Goal: Information Seeking & Learning: Find specific fact

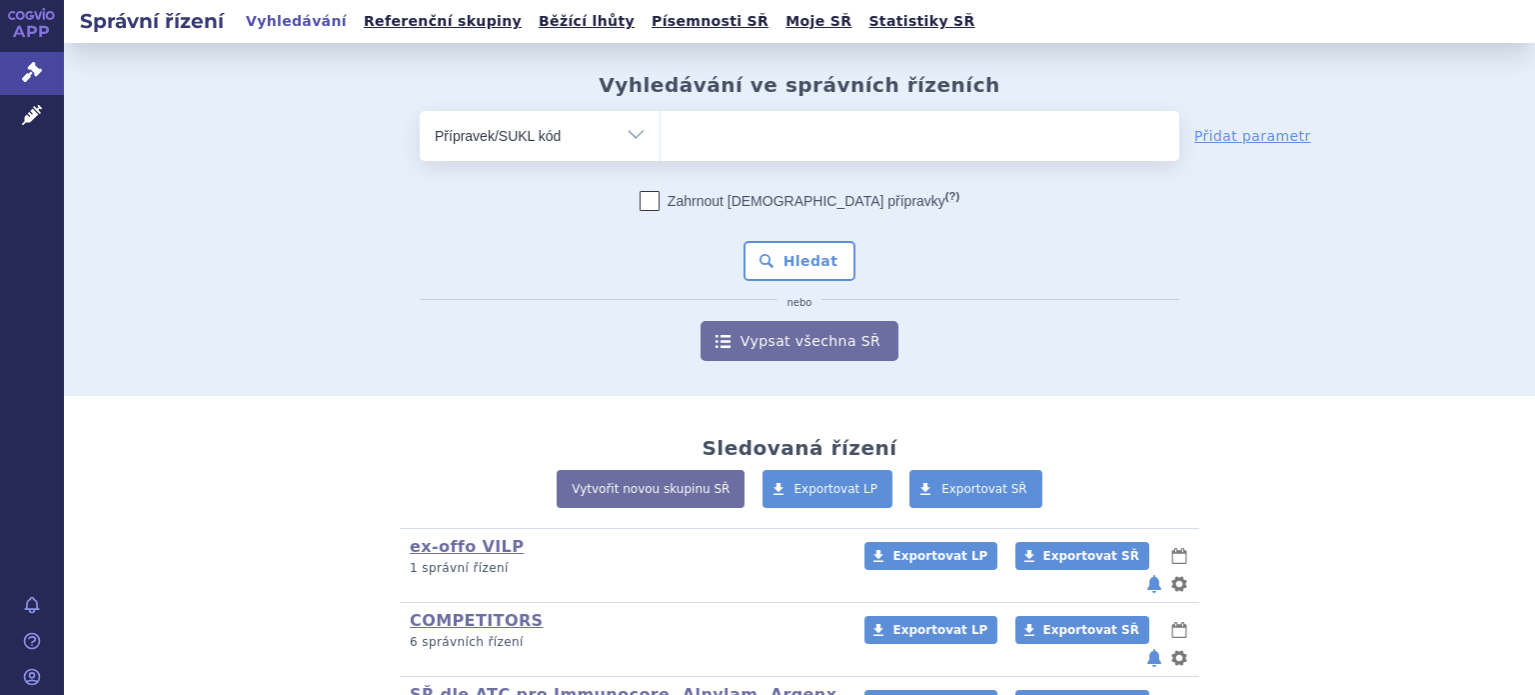
select select "filter-product"
click at [712, 143] on ul at bounding box center [920, 132] width 519 height 42
click at [661, 143] on select at bounding box center [660, 135] width 1 height 50
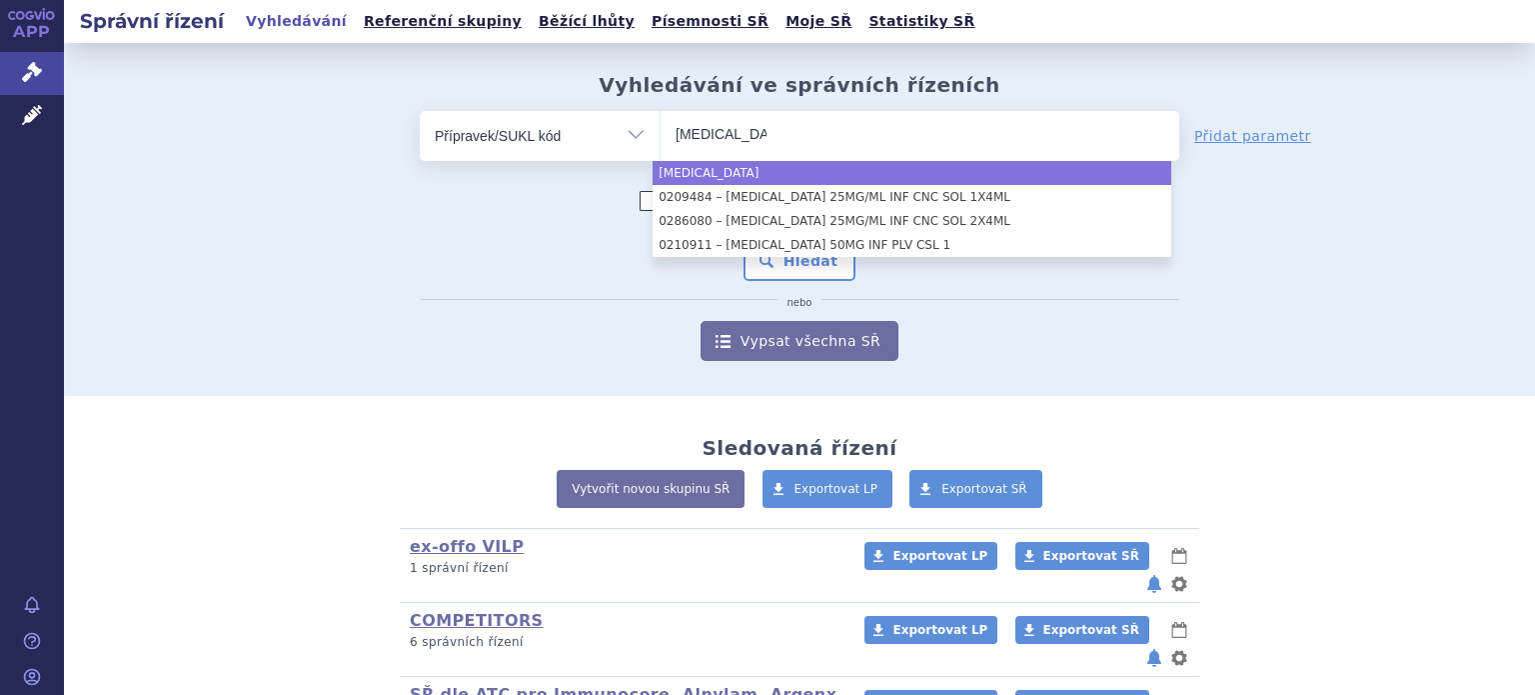
type input "keytruda"
select select "keytruda"
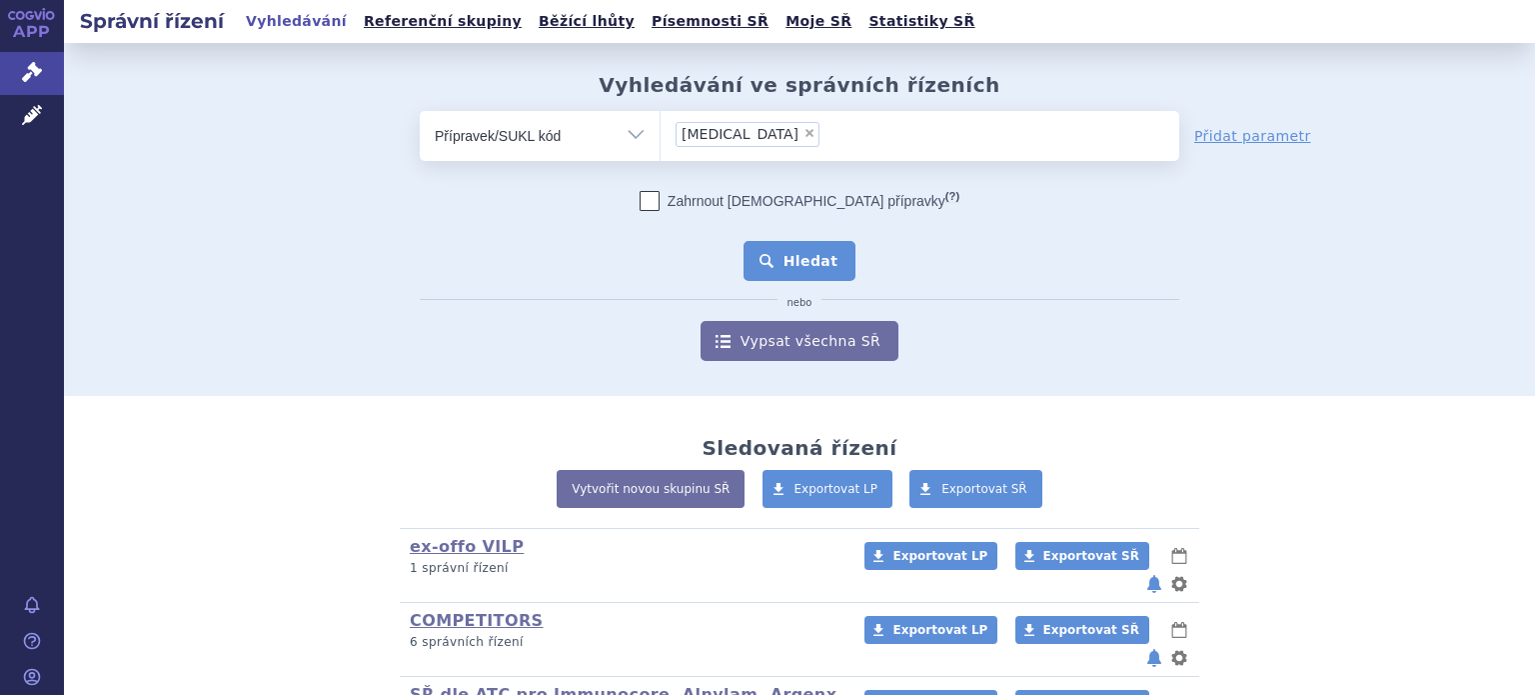
click at [778, 257] on button "Hledat" at bounding box center [800, 261] width 113 height 40
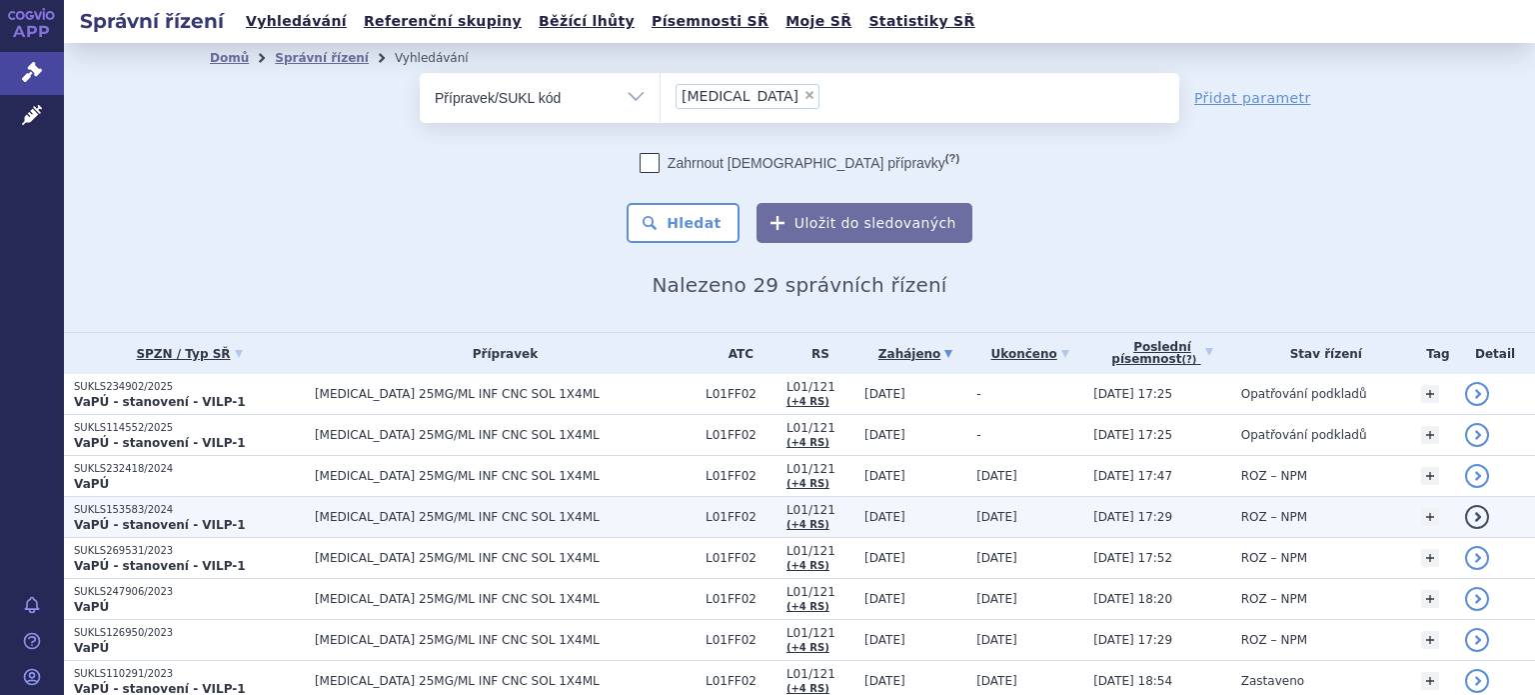
click at [175, 509] on p "SUKLS153583/2024" at bounding box center [189, 510] width 231 height 14
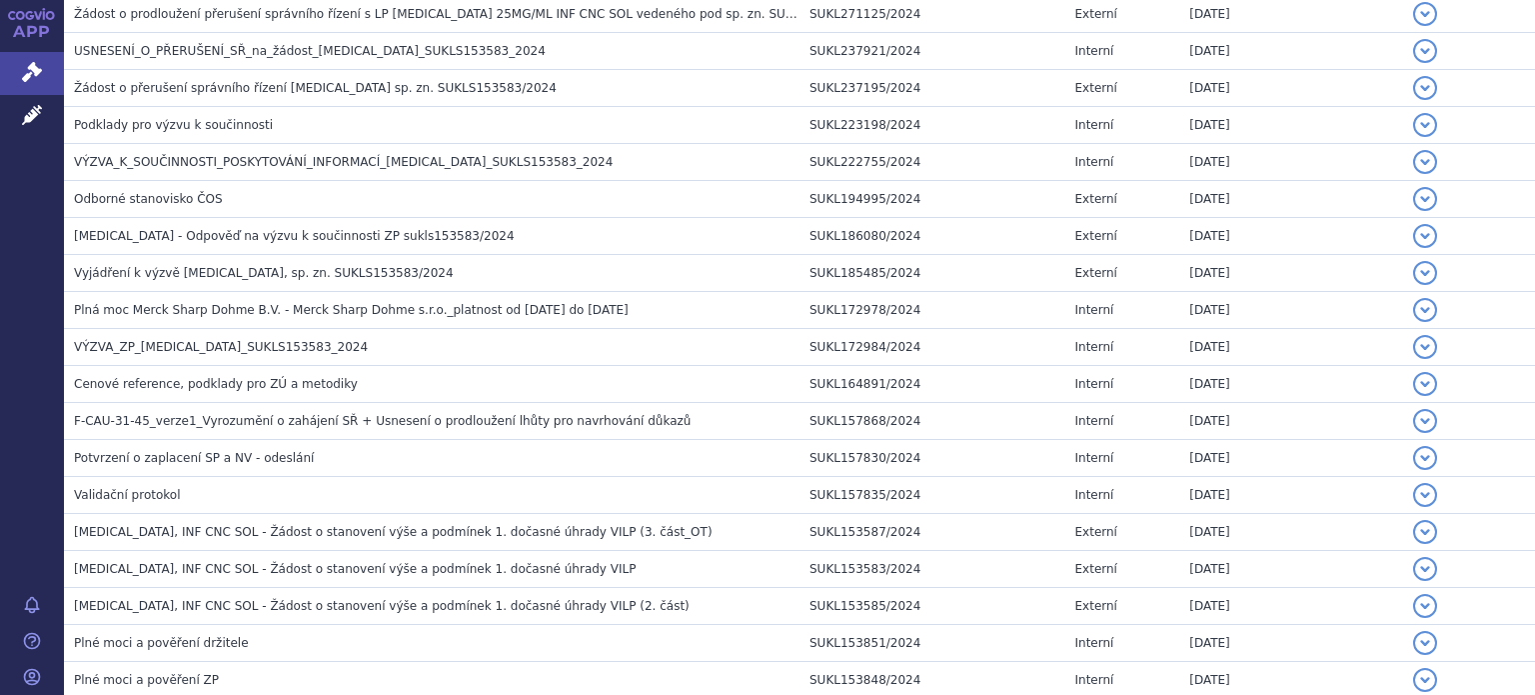
scroll to position [2131, 0]
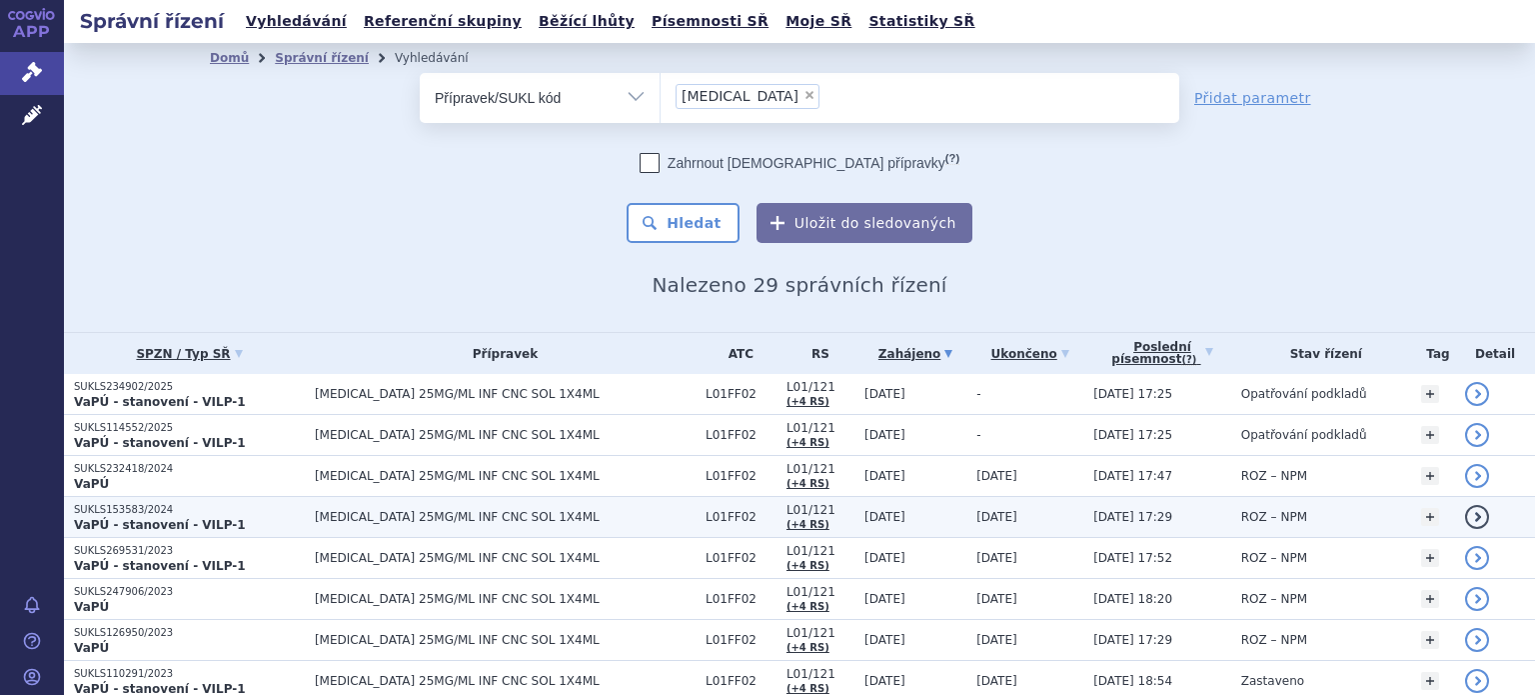
click at [810, 515] on span "L01/121" at bounding box center [821, 510] width 68 height 14
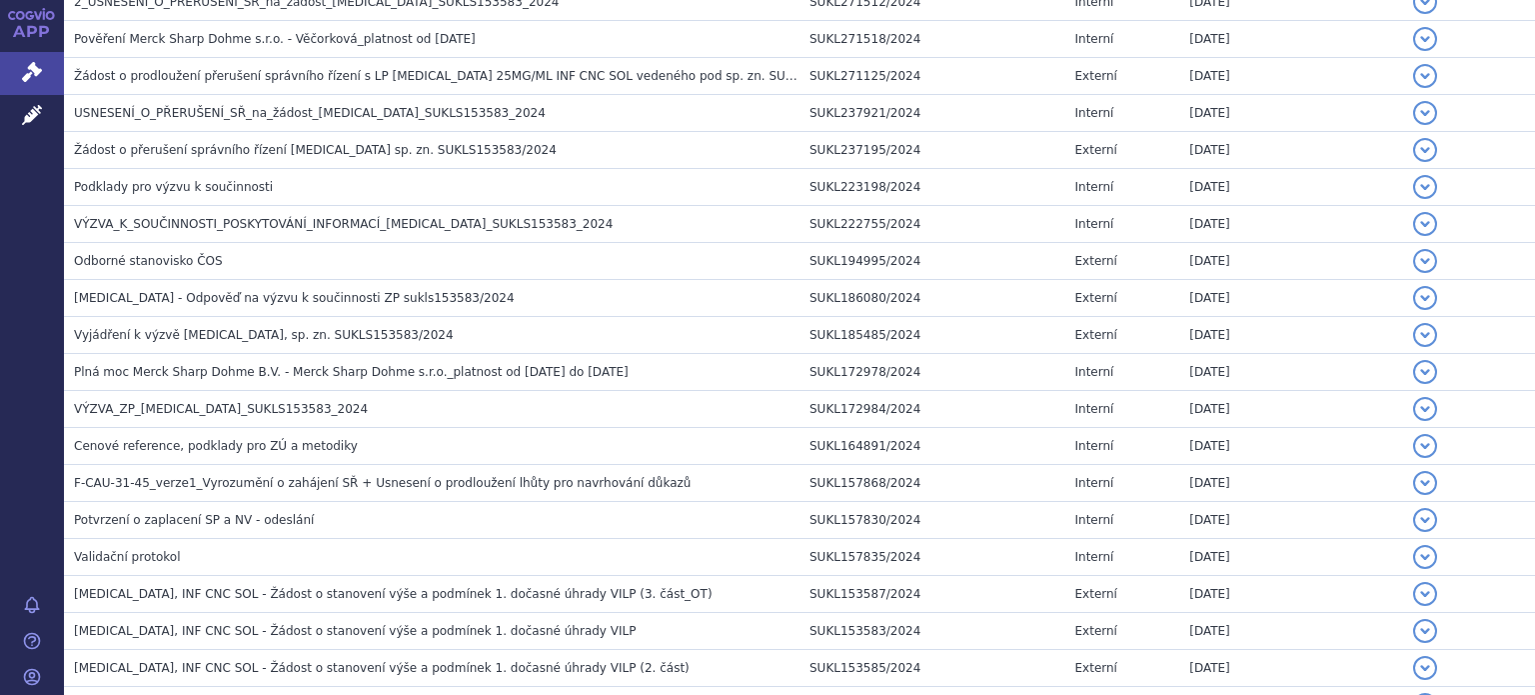
scroll to position [2131, 0]
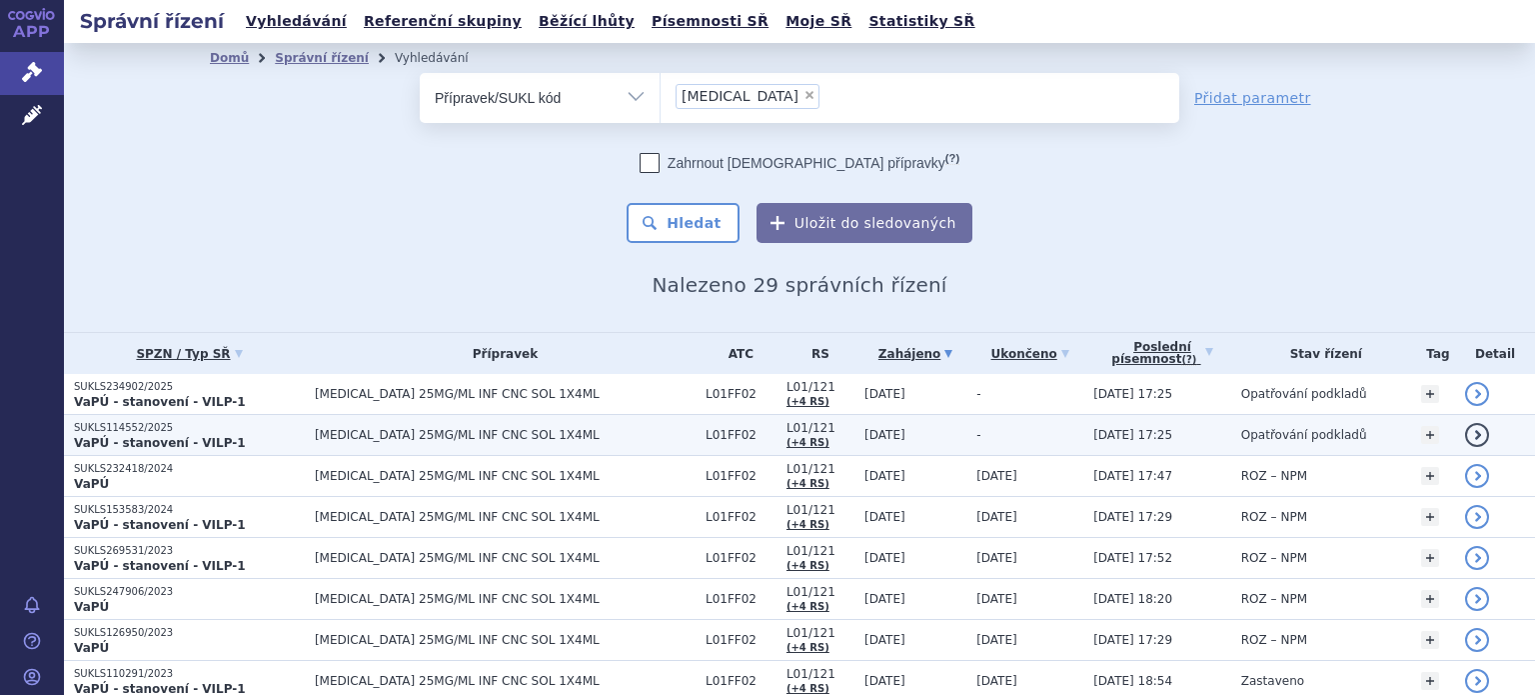
click at [488, 420] on td "[MEDICAL_DATA] 25MG/ML INF CNC SOL 1X4ML" at bounding box center [500, 435] width 391 height 41
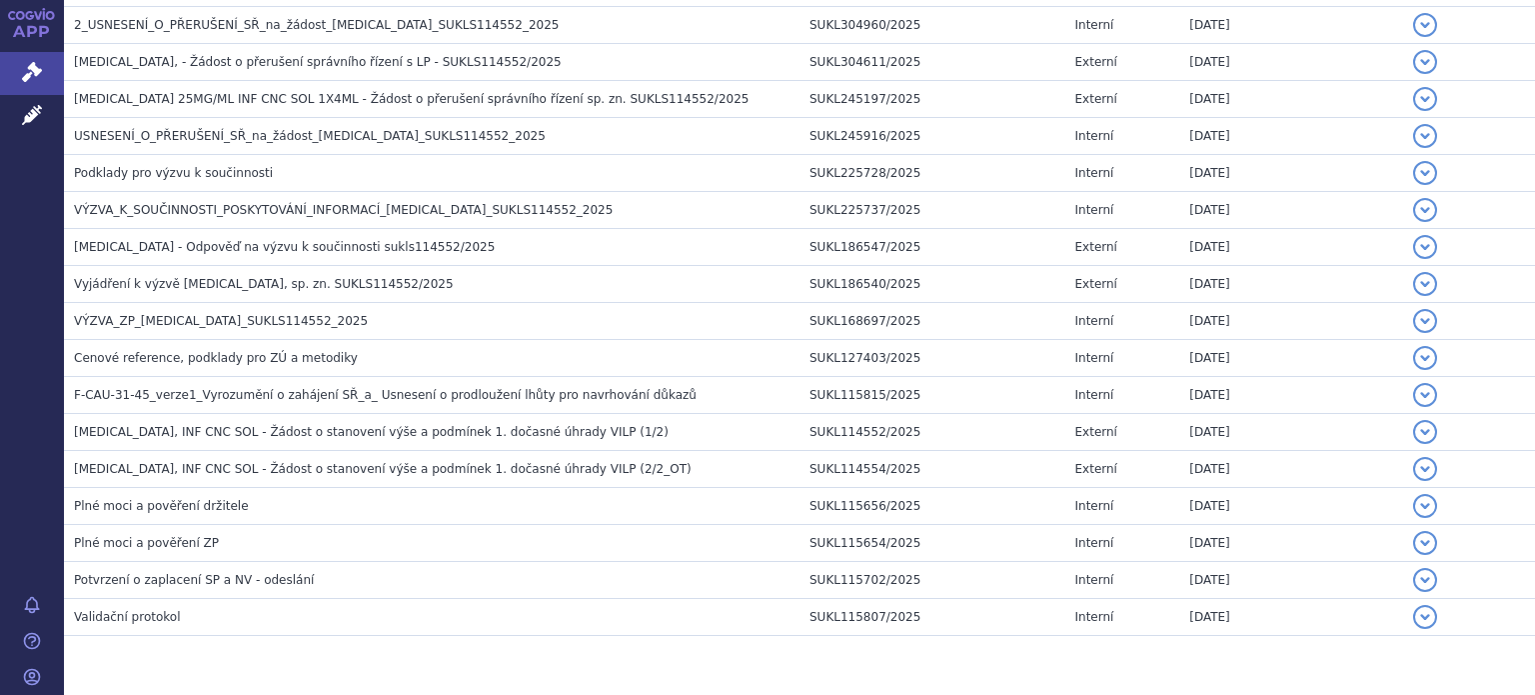
scroll to position [580, 0]
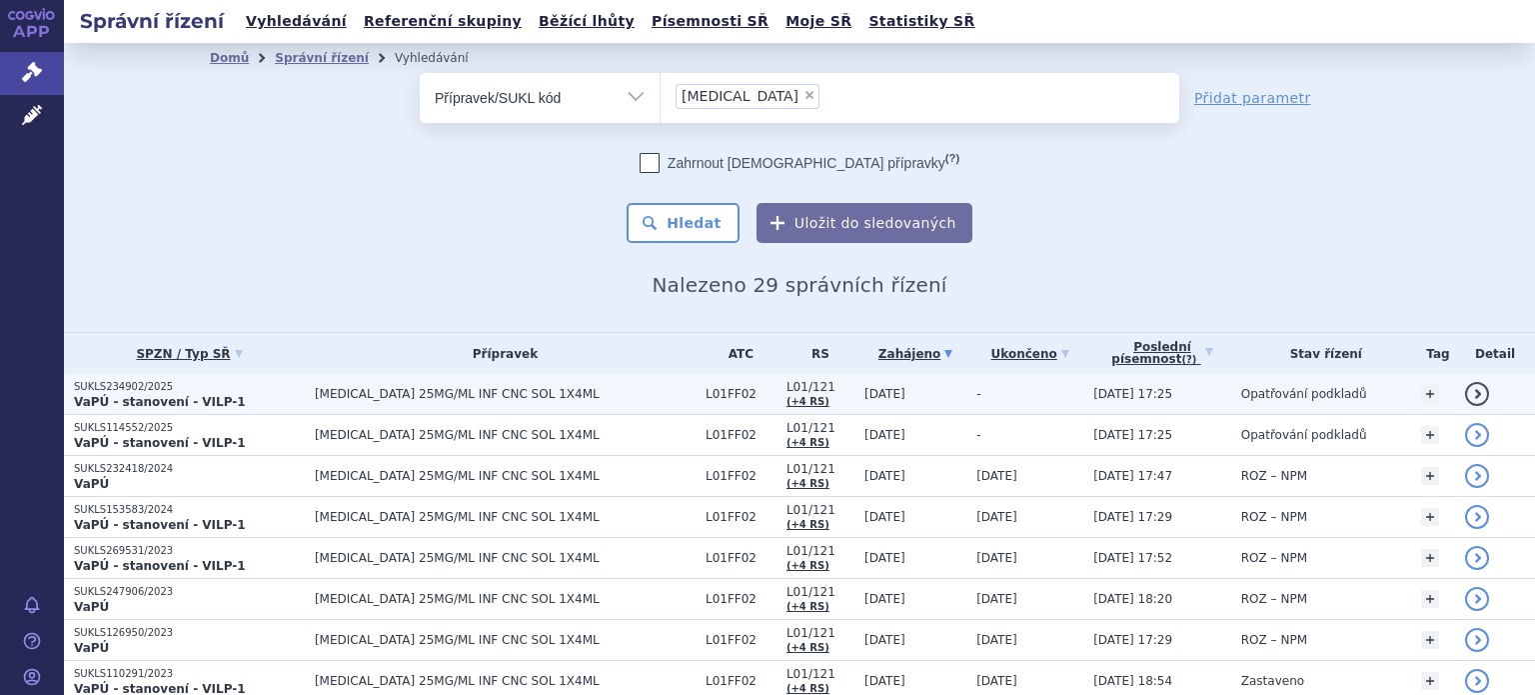
click at [176, 391] on p "SUKLS234902/2025" at bounding box center [189, 387] width 231 height 14
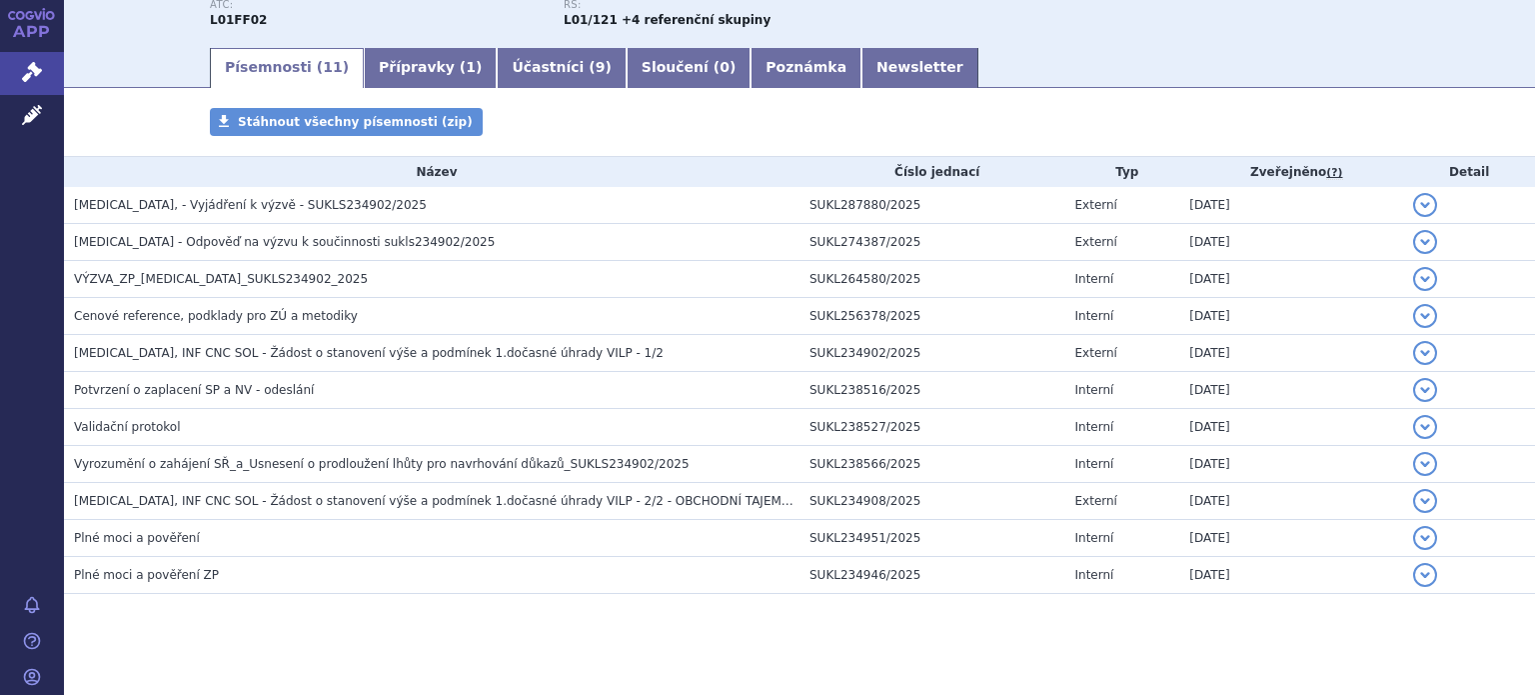
scroll to position [284, 0]
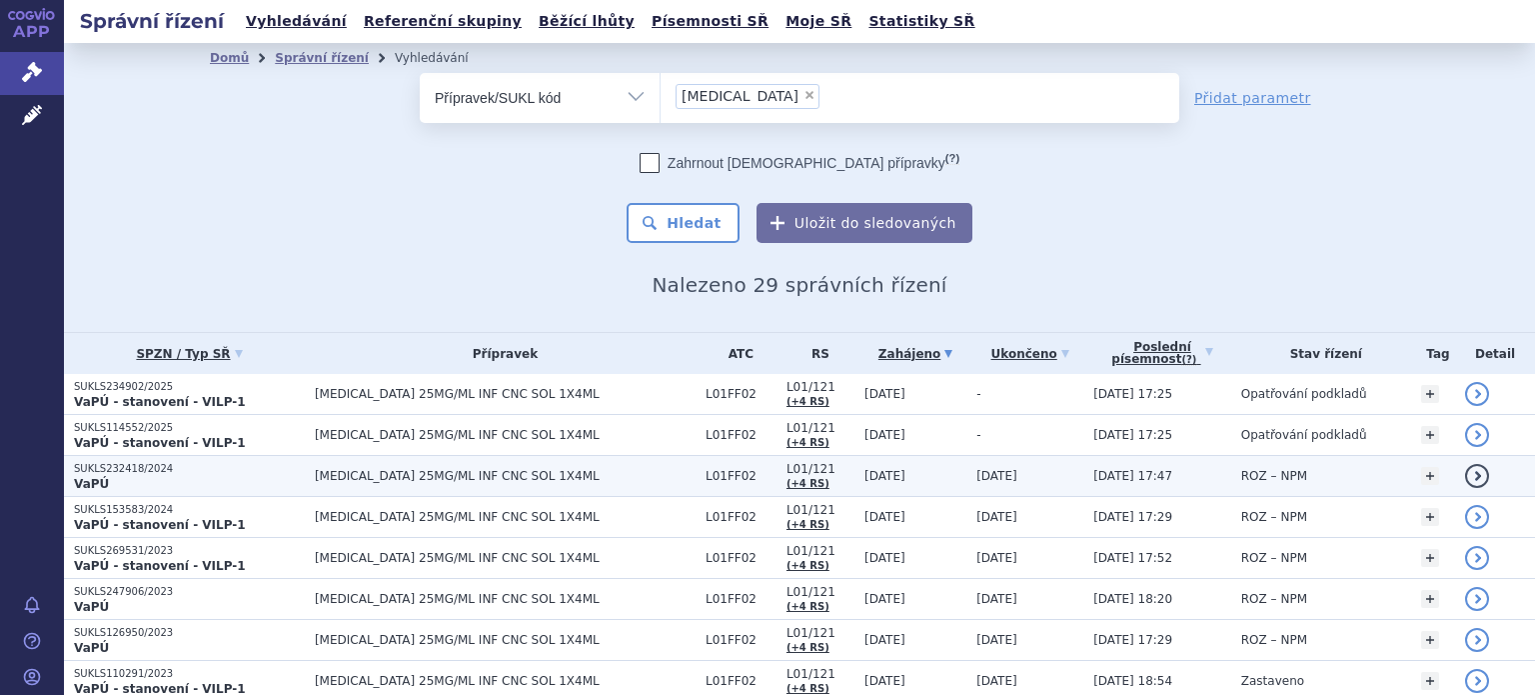
click at [182, 478] on p "VaPÚ" at bounding box center [189, 484] width 231 height 16
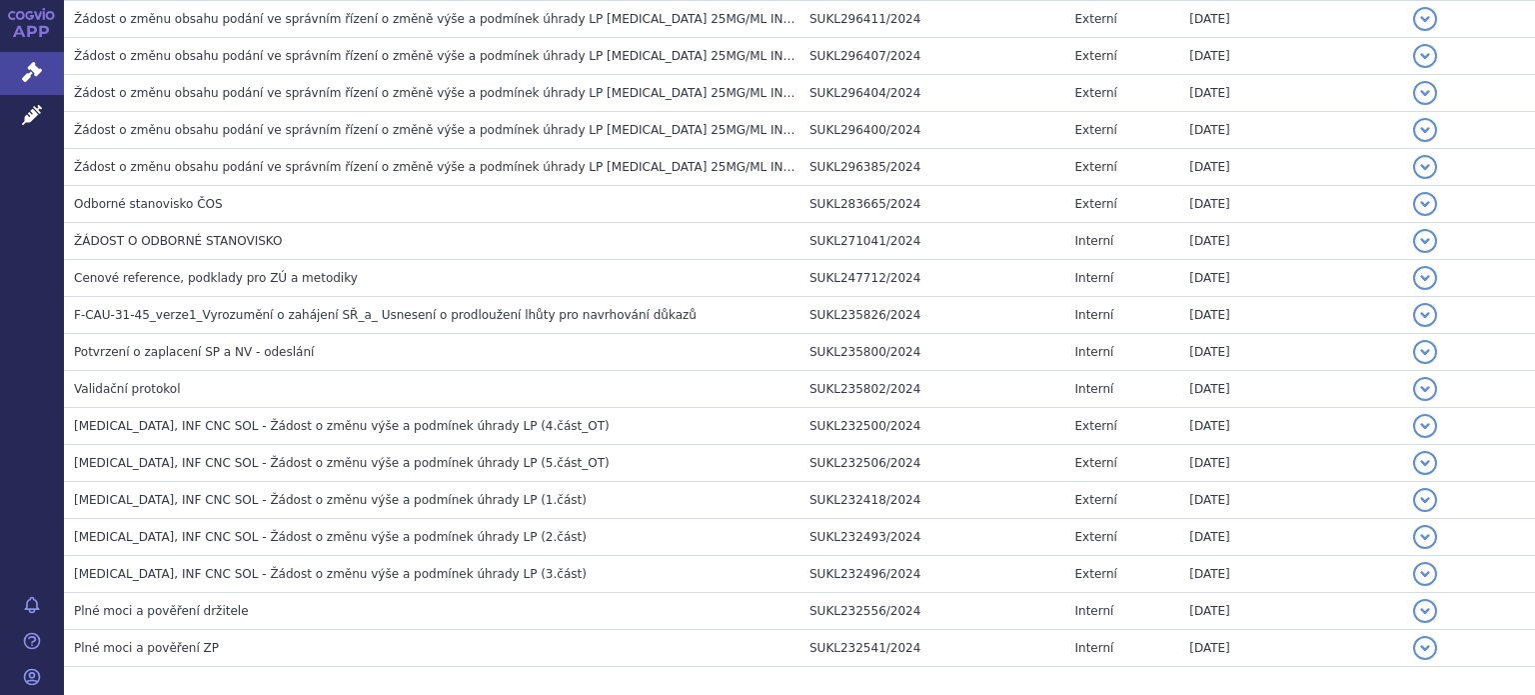
scroll to position [2315, 0]
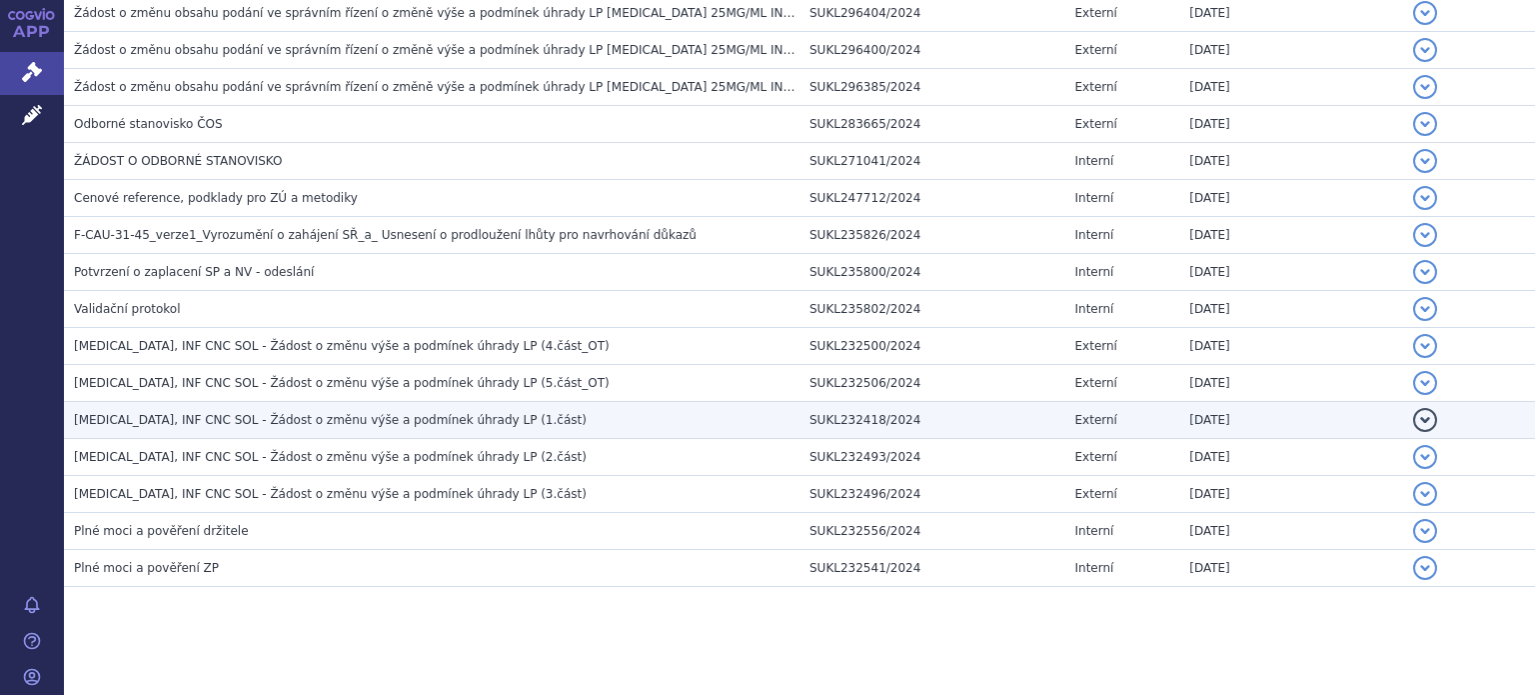
click at [352, 413] on span "KEYTRUDA, INF CNC SOL - Žádost o změnu výše a podmínek úhrady LP (1.část)" at bounding box center [330, 420] width 513 height 14
